Goal: Transaction & Acquisition: Purchase product/service

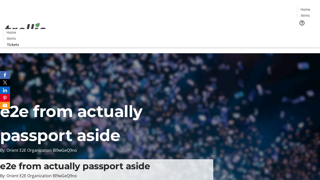
click at [301, 29] on span "Tickets" at bounding box center [307, 31] width 12 height 5
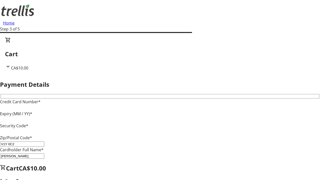
type input "V1Y 0C2"
